Goal: Transaction & Acquisition: Download file/media

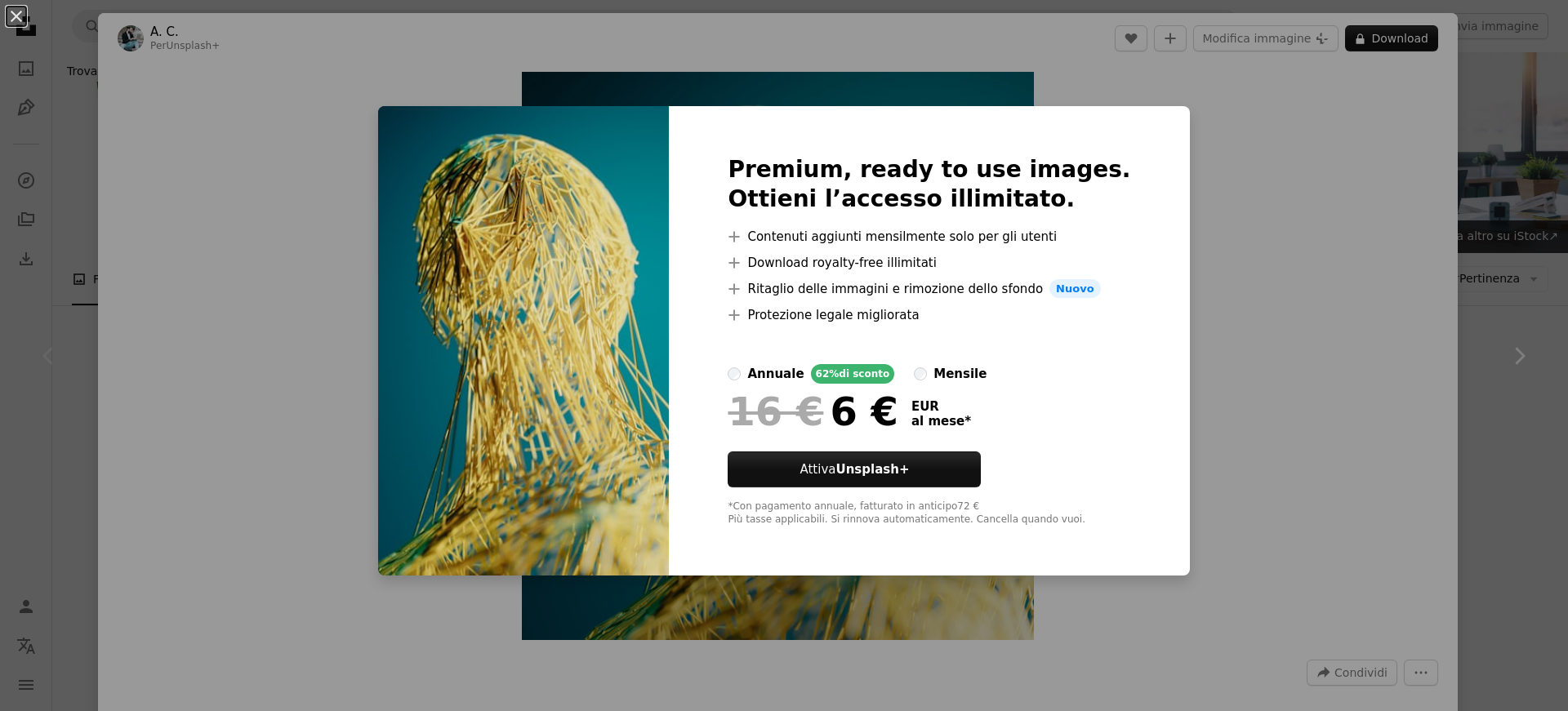
scroll to position [452, 0]
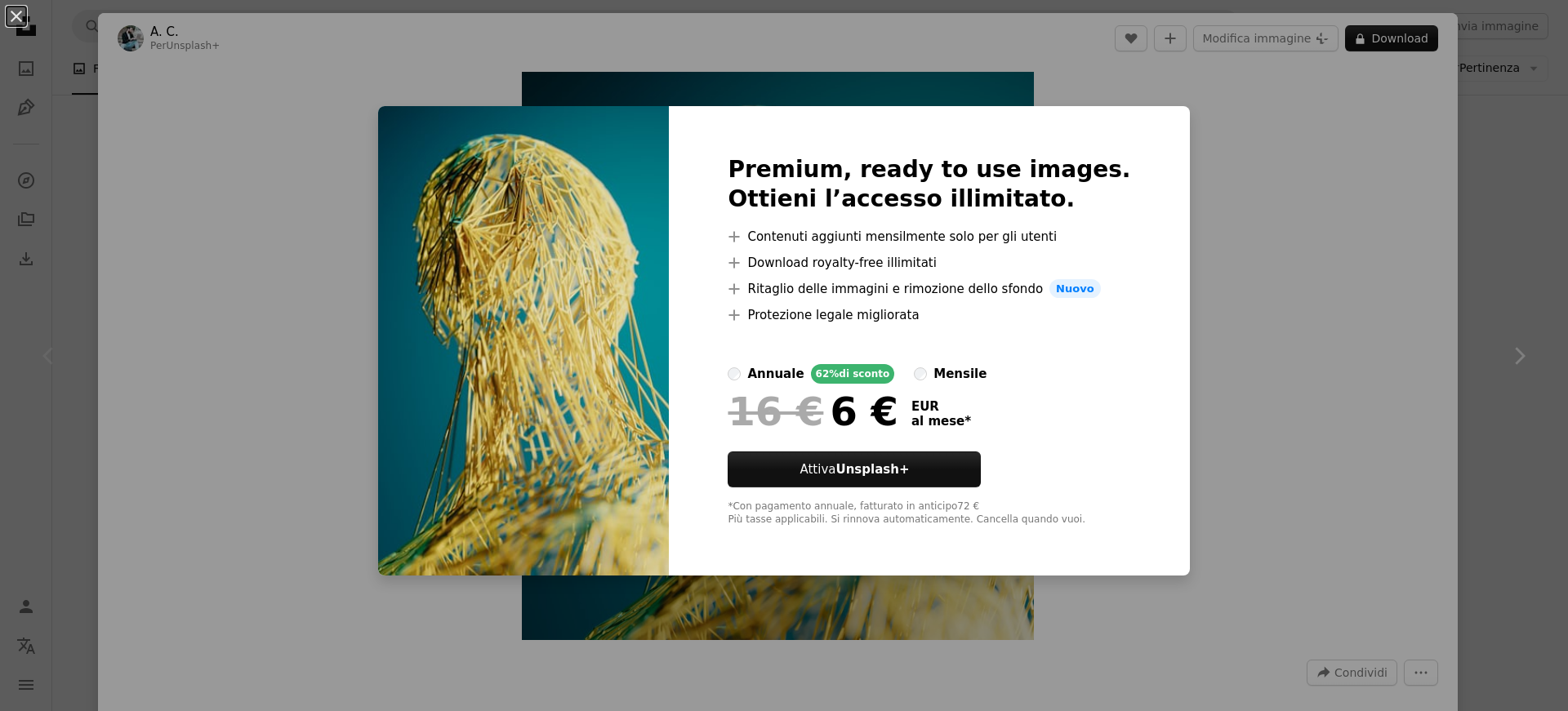
drag, startPoint x: 0, startPoint y: 0, endPoint x: 1403, endPoint y: 218, distance: 1419.8
click at [1403, 218] on div "An X shape Premium, ready to use images. Ottieni l’accesso illimitato. A plus s…" at bounding box center [784, 355] width 1568 height 711
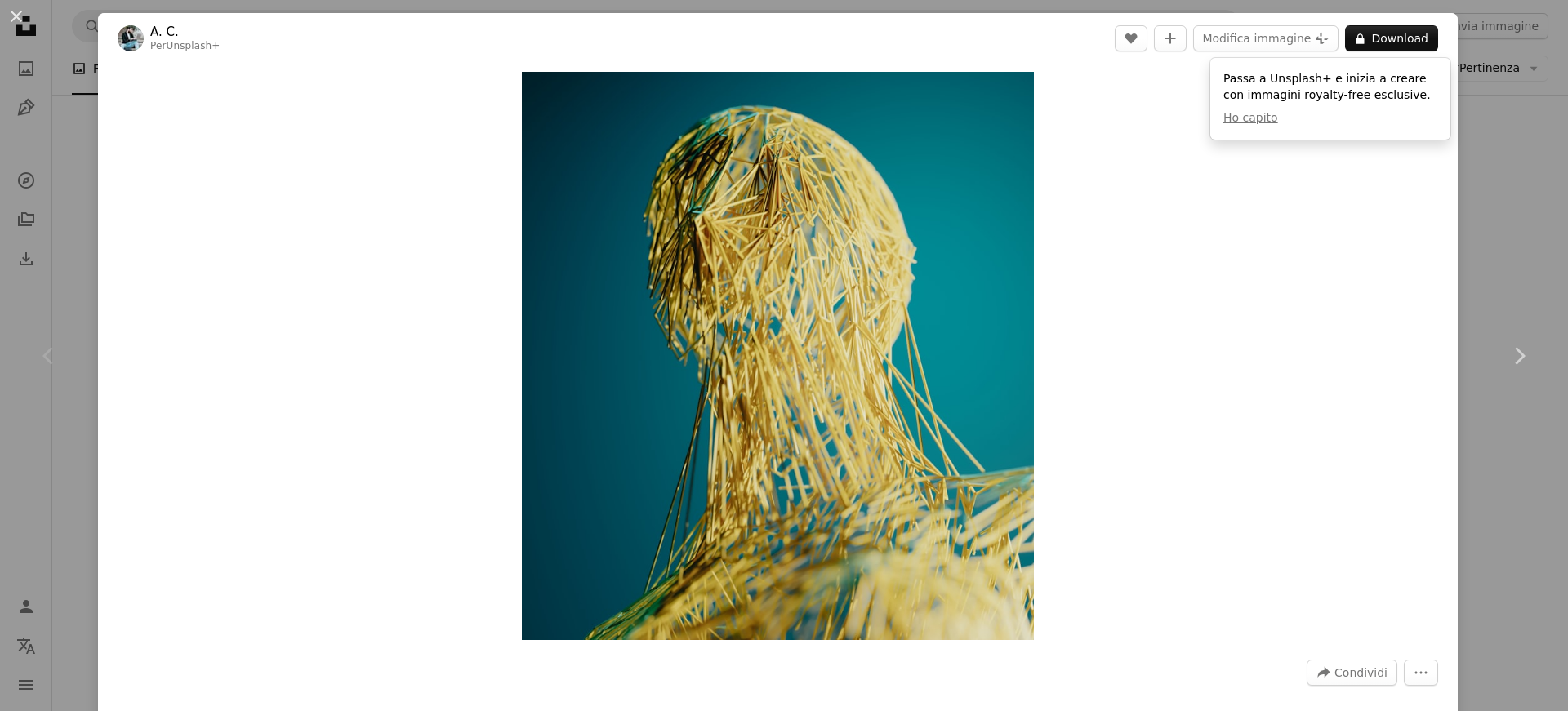
click at [1548, 235] on div "An X shape Chevron left Chevron right A. C. Per Unsplash+ A heart A plus sign M…" at bounding box center [784, 355] width 1568 height 711
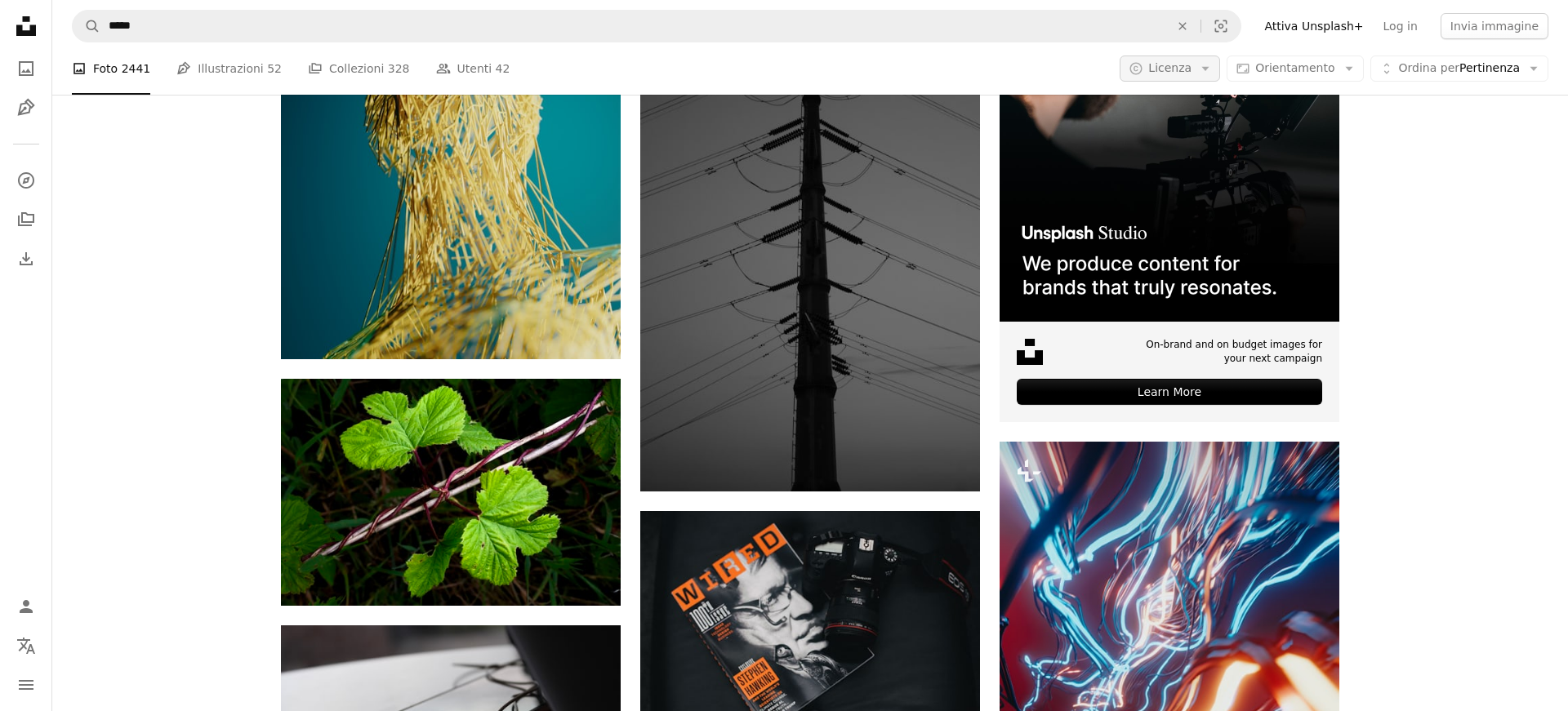
click at [1193, 78] on button "A copyright icon © Licenza Arrow down" at bounding box center [1169, 69] width 101 height 26
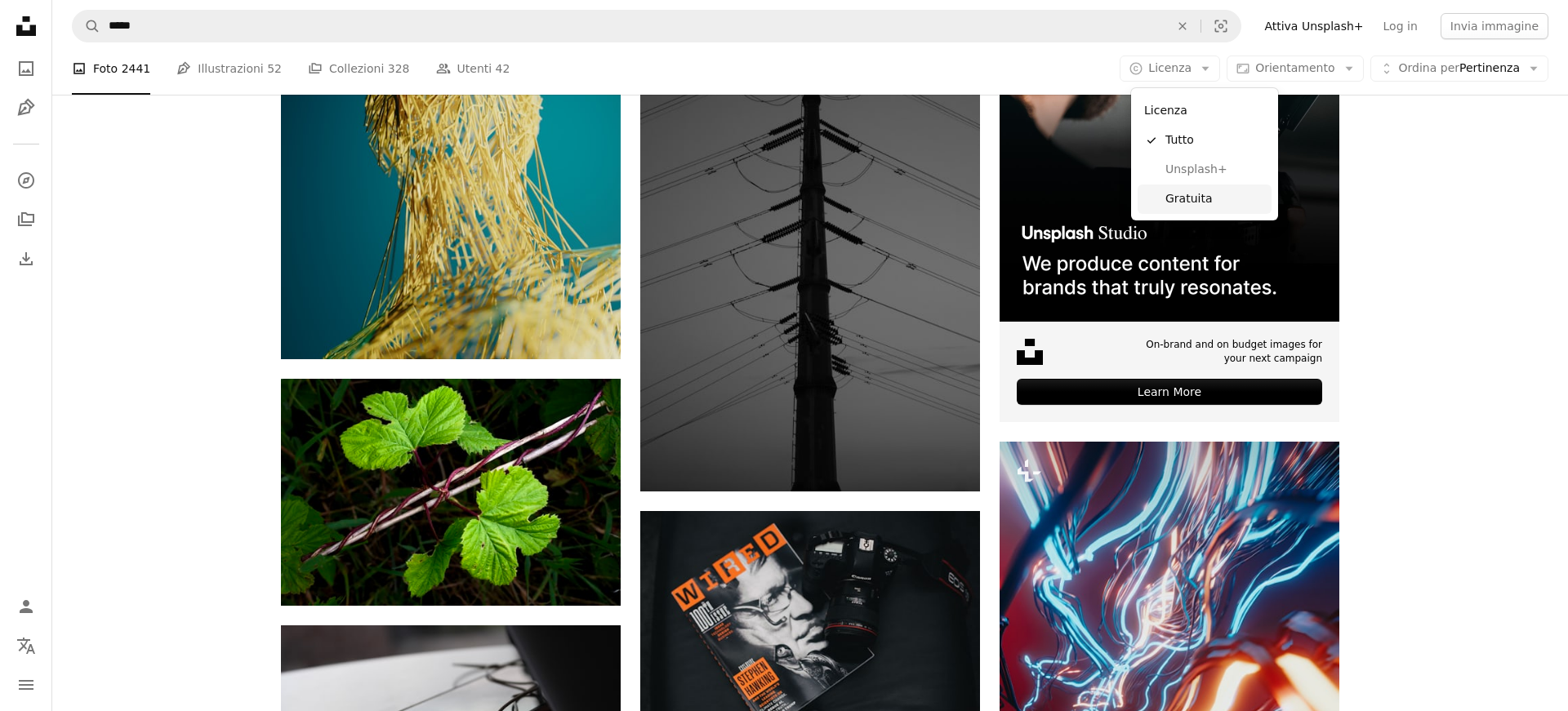
click at [1192, 200] on span "Gratuita" at bounding box center [1215, 199] width 100 height 16
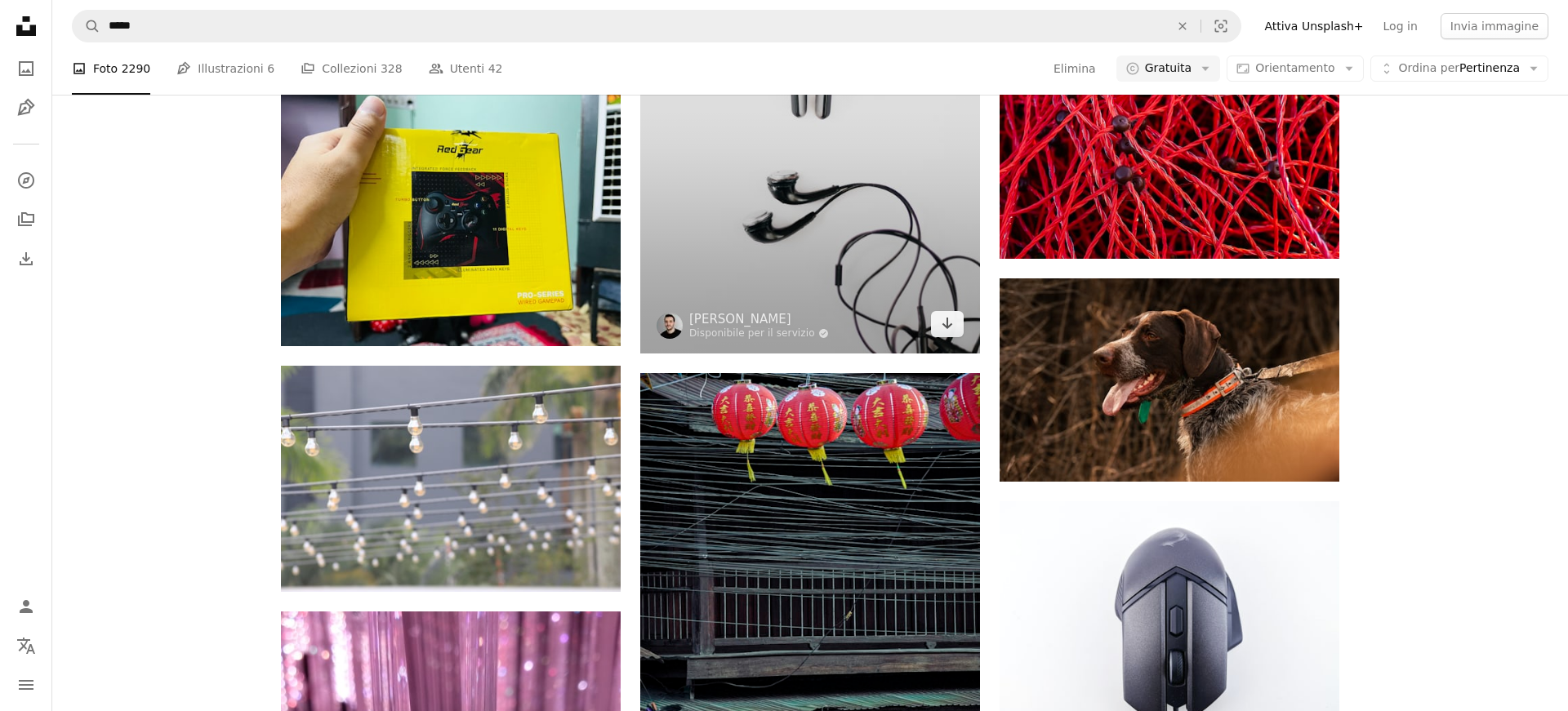
scroll to position [1404, 0]
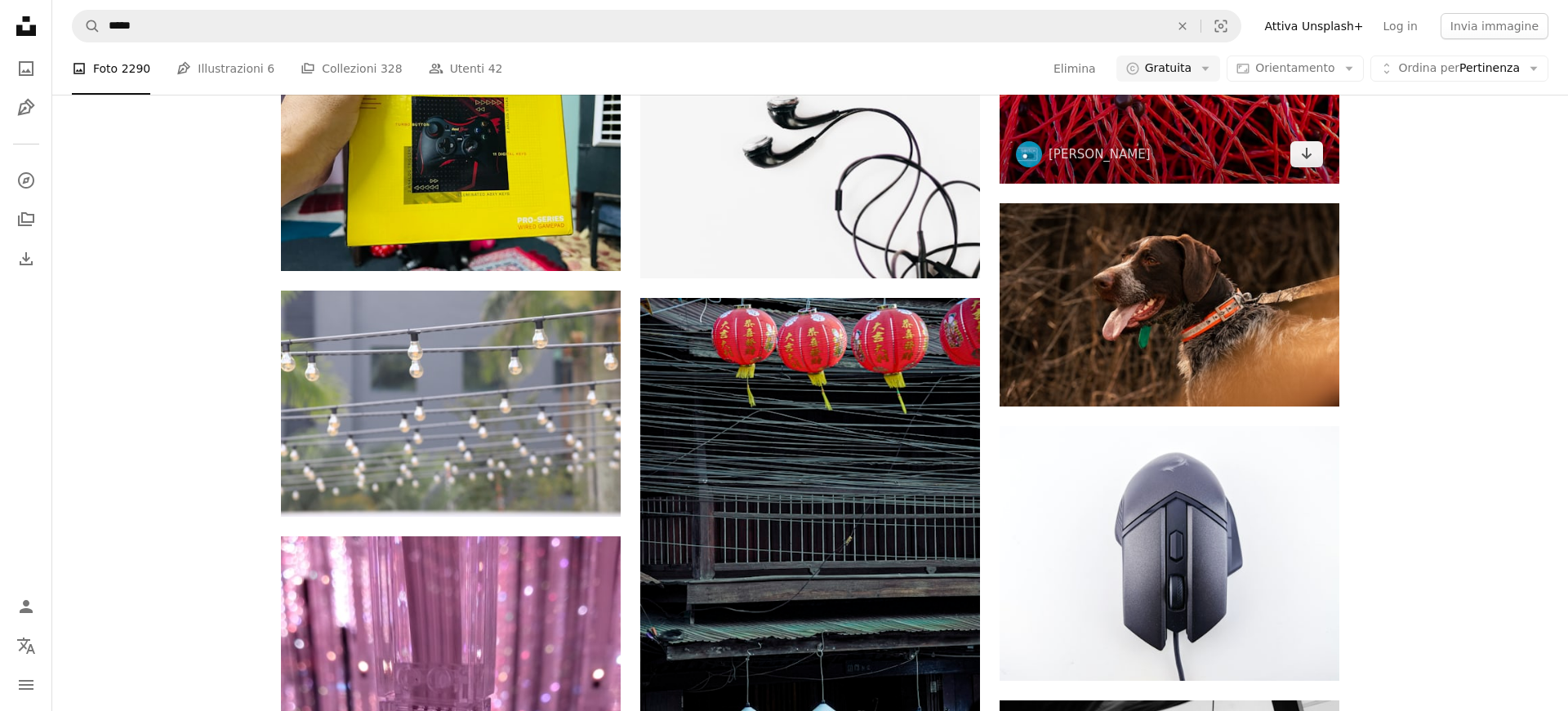
click at [1215, 144] on img at bounding box center [1169, 70] width 340 height 227
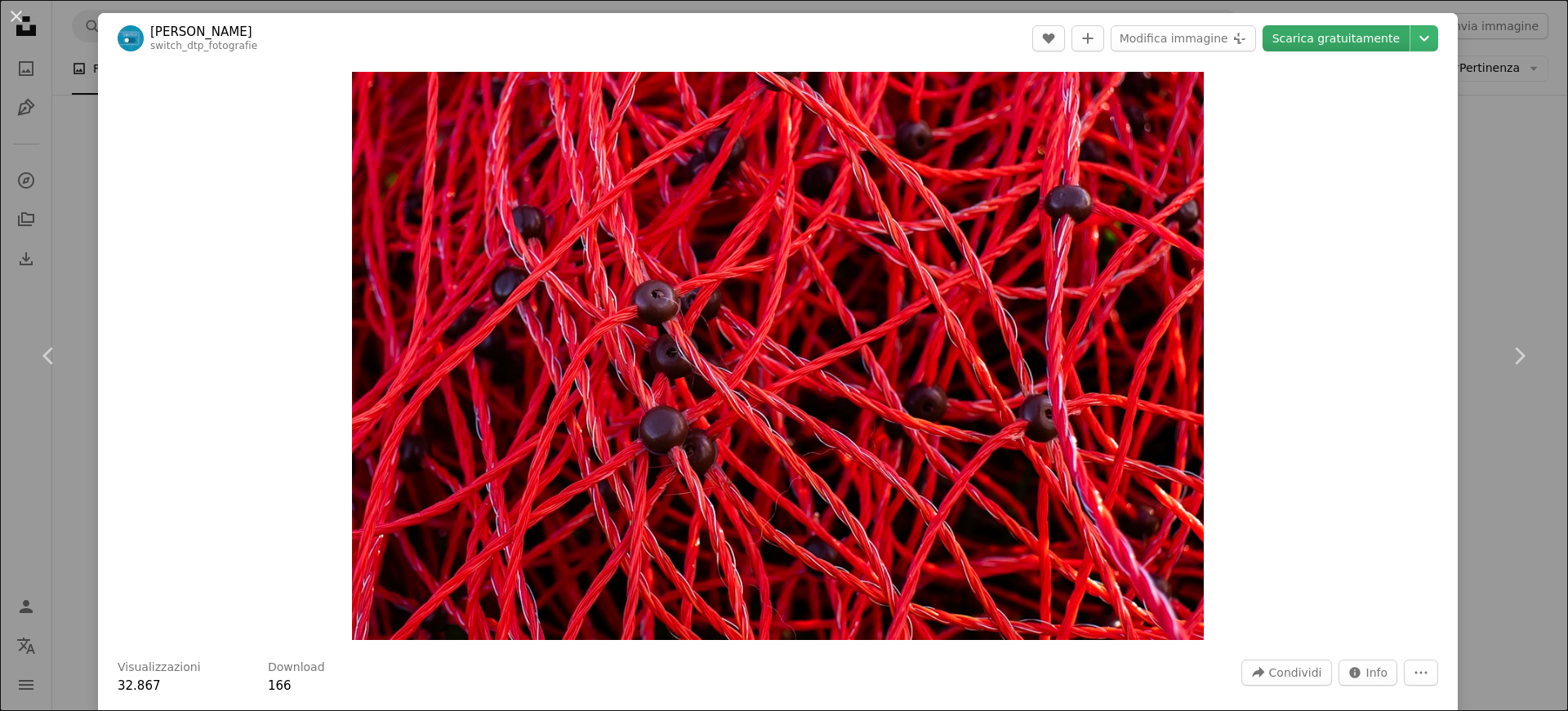
click at [1322, 49] on link "Scarica gratuitamente" at bounding box center [1336, 38] width 147 height 26
